Goal: Use online tool/utility: Utilize a website feature to perform a specific function

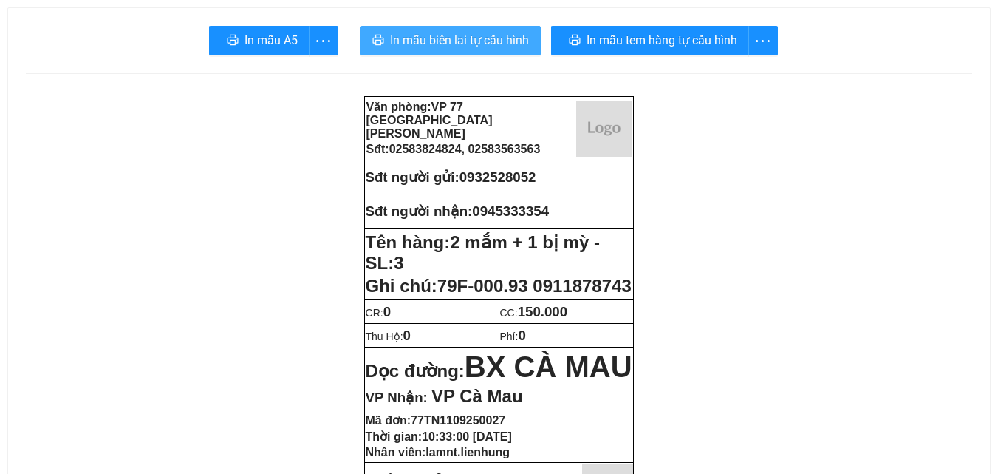
click at [477, 48] on span "In mẫu biên lai tự cấu hình" at bounding box center [459, 40] width 139 height 18
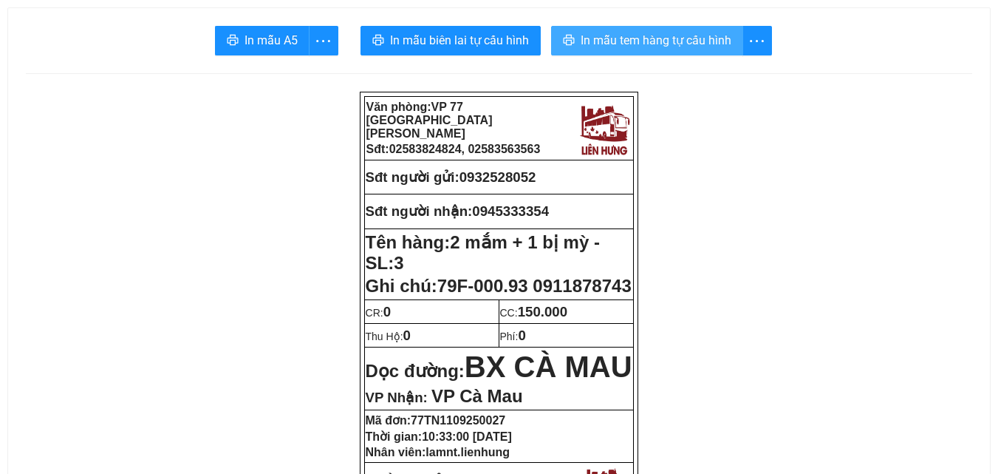
click at [709, 48] on span "In mẫu tem hàng tự cấu hình" at bounding box center [656, 40] width 151 height 18
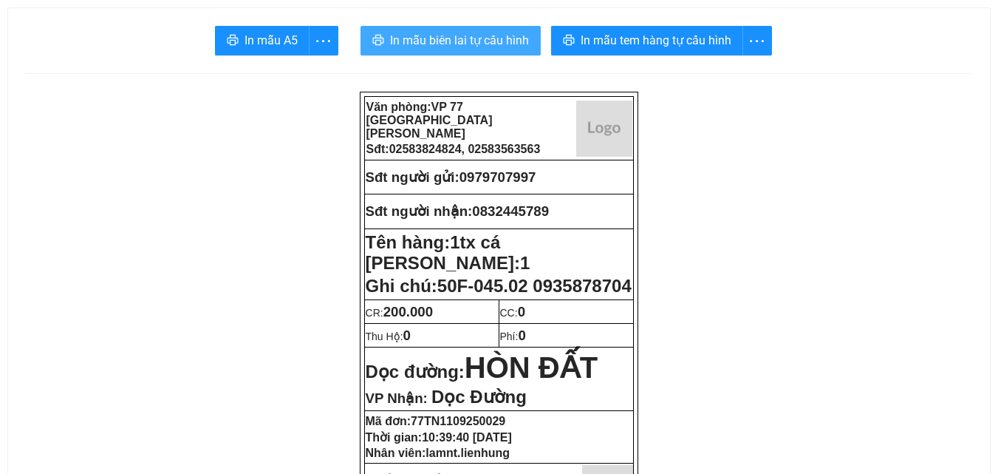
click at [454, 51] on button "In mẫu biên lai tự cấu hình" at bounding box center [451, 41] width 180 height 30
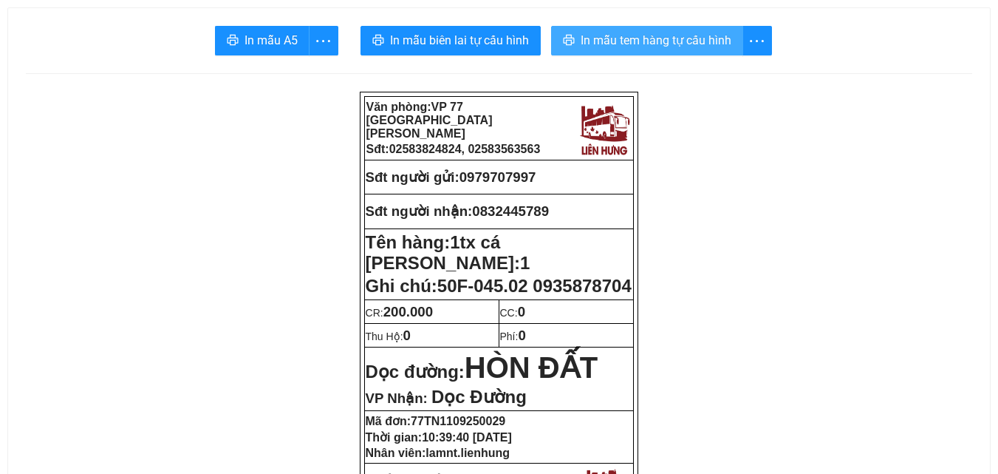
click at [680, 41] on span "In mẫu tem hàng tự cấu hình" at bounding box center [656, 40] width 151 height 18
